Goal: Find specific page/section: Find specific page/section

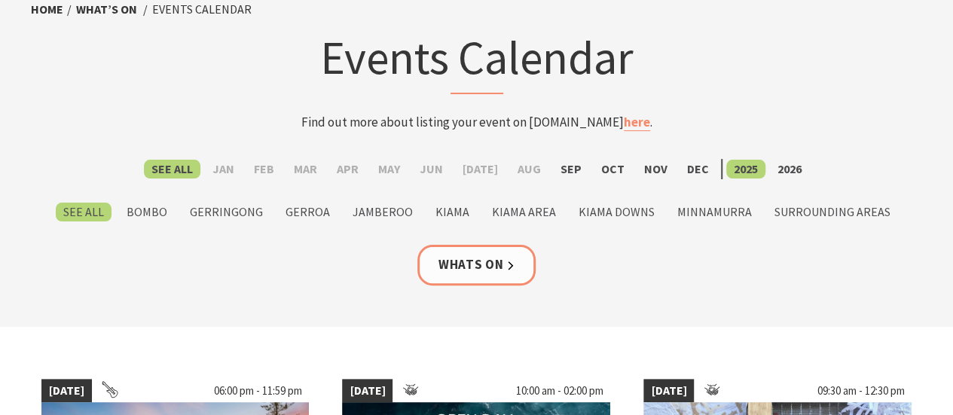
scroll to position [90, 0]
click at [774, 170] on label "2026" at bounding box center [789, 168] width 39 height 19
click at [0, 0] on input "2026" at bounding box center [0, 0] width 0 height 0
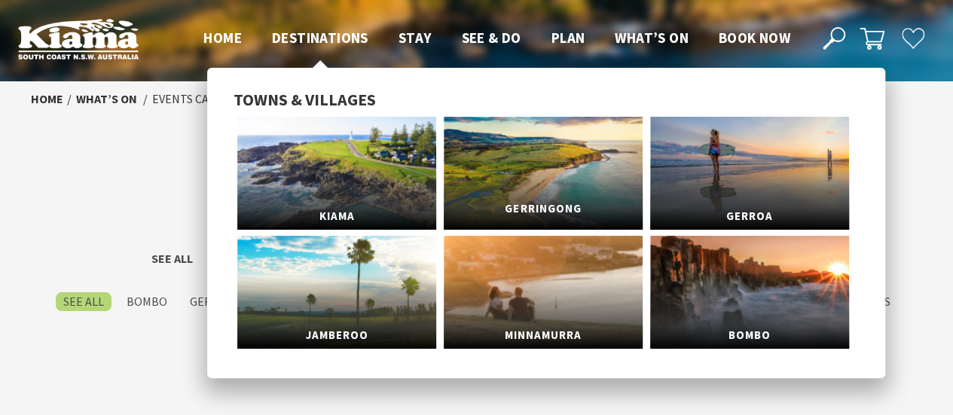
click at [578, 174] on link "Gerringong" at bounding box center [543, 173] width 199 height 113
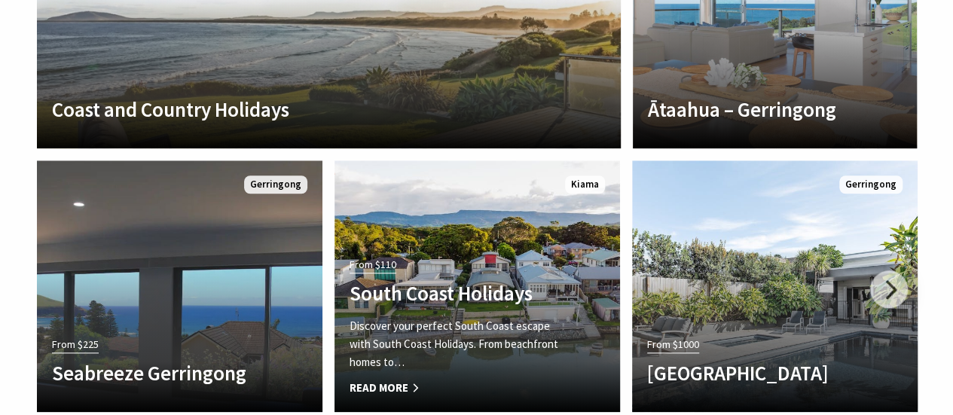
scroll to position [3390, 0]
